Goal: Check status: Verify the current state of an ongoing process or item

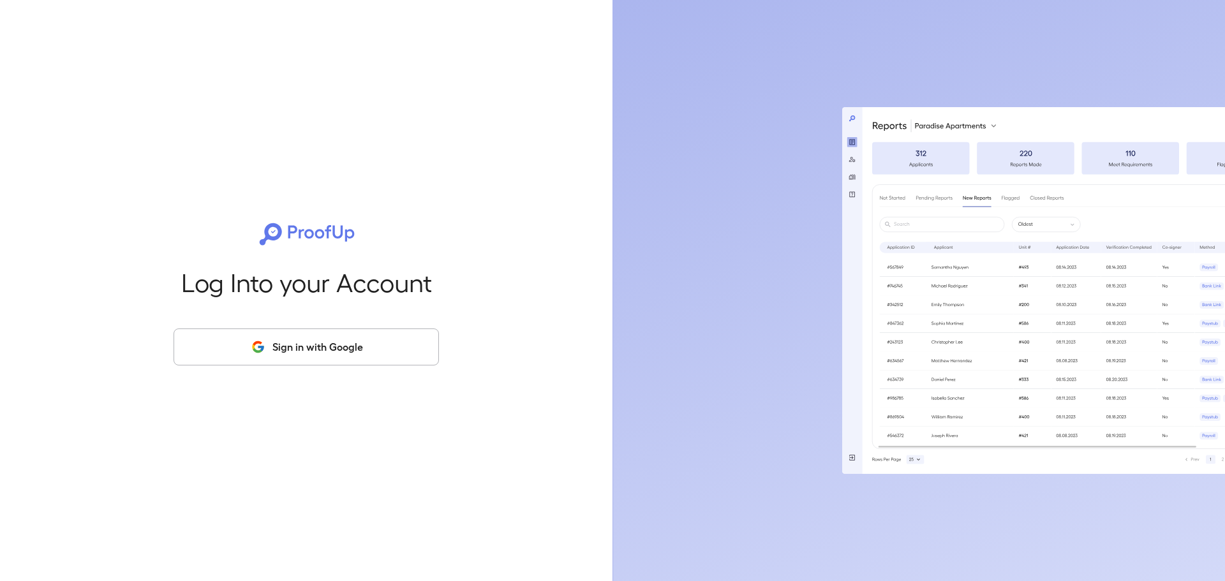
click at [225, 365] on button "Sign in with Google" at bounding box center [306, 347] width 265 height 37
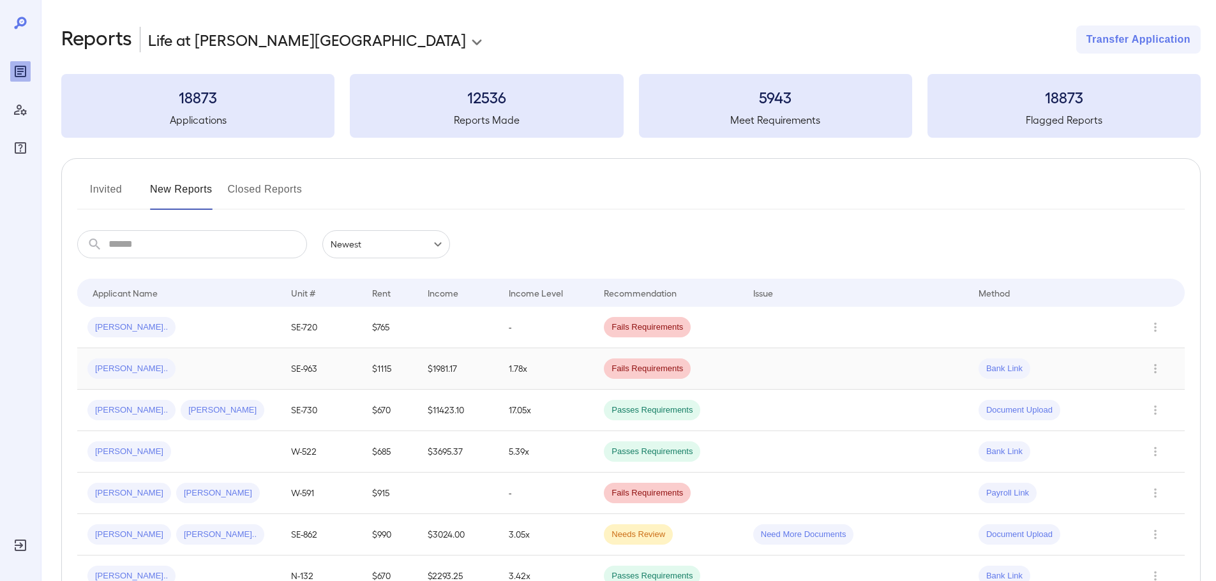
click at [260, 364] on div "Sherina N..." at bounding box center [178, 369] width 183 height 20
